Goal: Find specific page/section: Find specific page/section

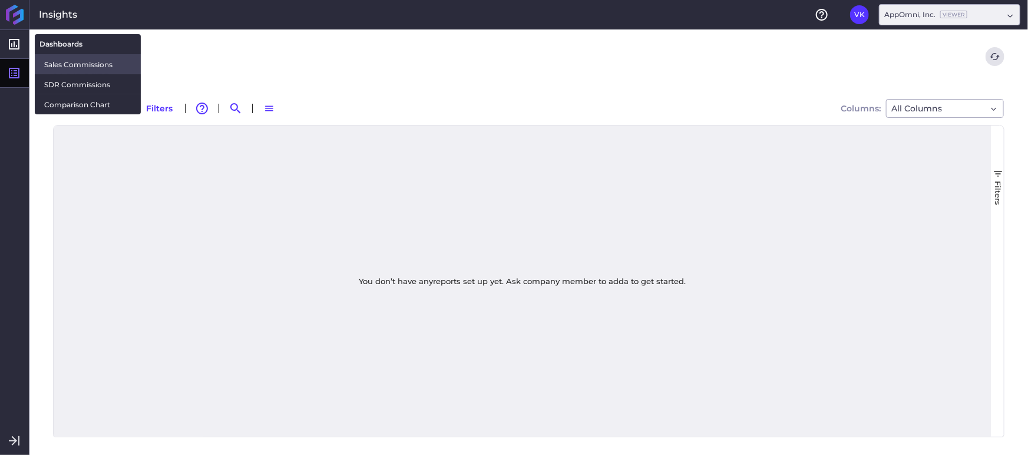
click at [98, 63] on span "Sales Commissions" at bounding box center [87, 64] width 87 height 12
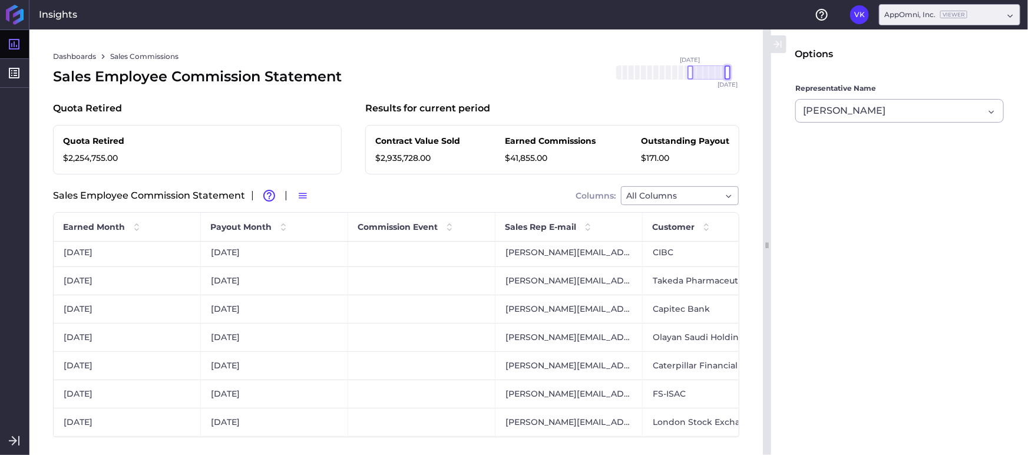
click at [735, 74] on div "[DATE] Mar '[DATE] May '[DATE] [DATE] '[DATE] Sep '[DATE] Nov '[DATE] Jan '[DAT…" at bounding box center [671, 72] width 135 height 14
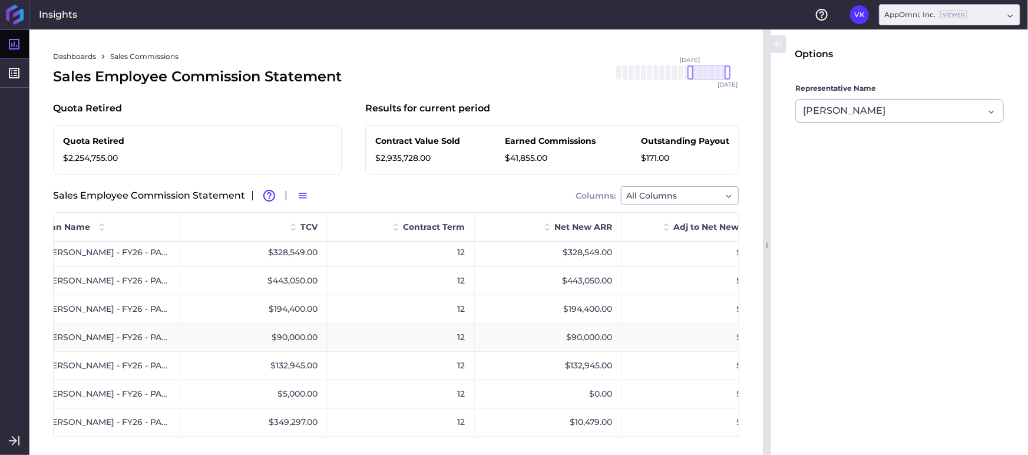
scroll to position [0, 1007]
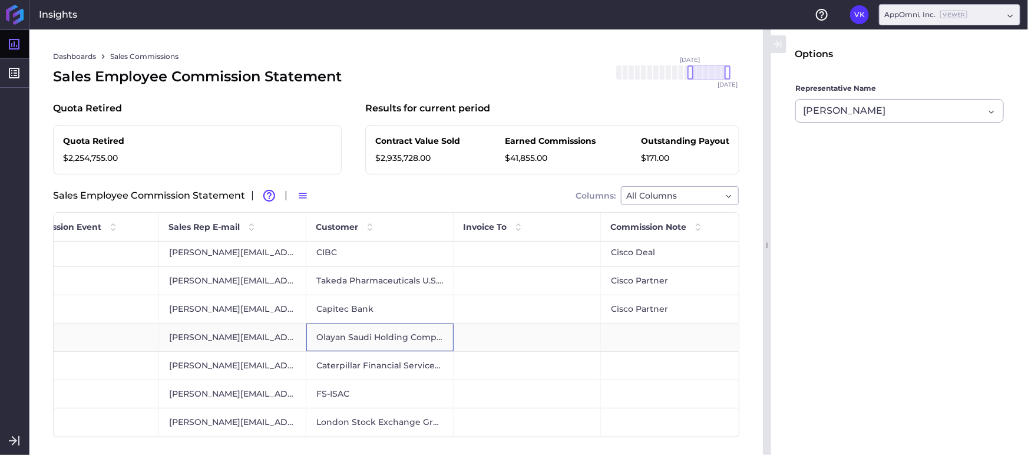
drag, startPoint x: 313, startPoint y: 337, endPoint x: 339, endPoint y: 337, distance: 25.9
click at [339, 337] on div "Olayan Saudi Holding Company" at bounding box center [379, 337] width 147 height 28
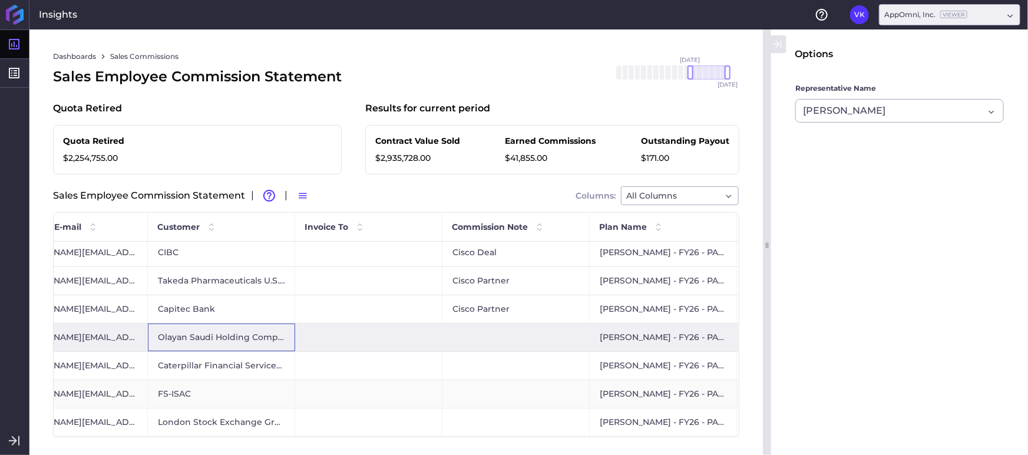
scroll to position [0, 509]
